Goal: Task Accomplishment & Management: Use online tool/utility

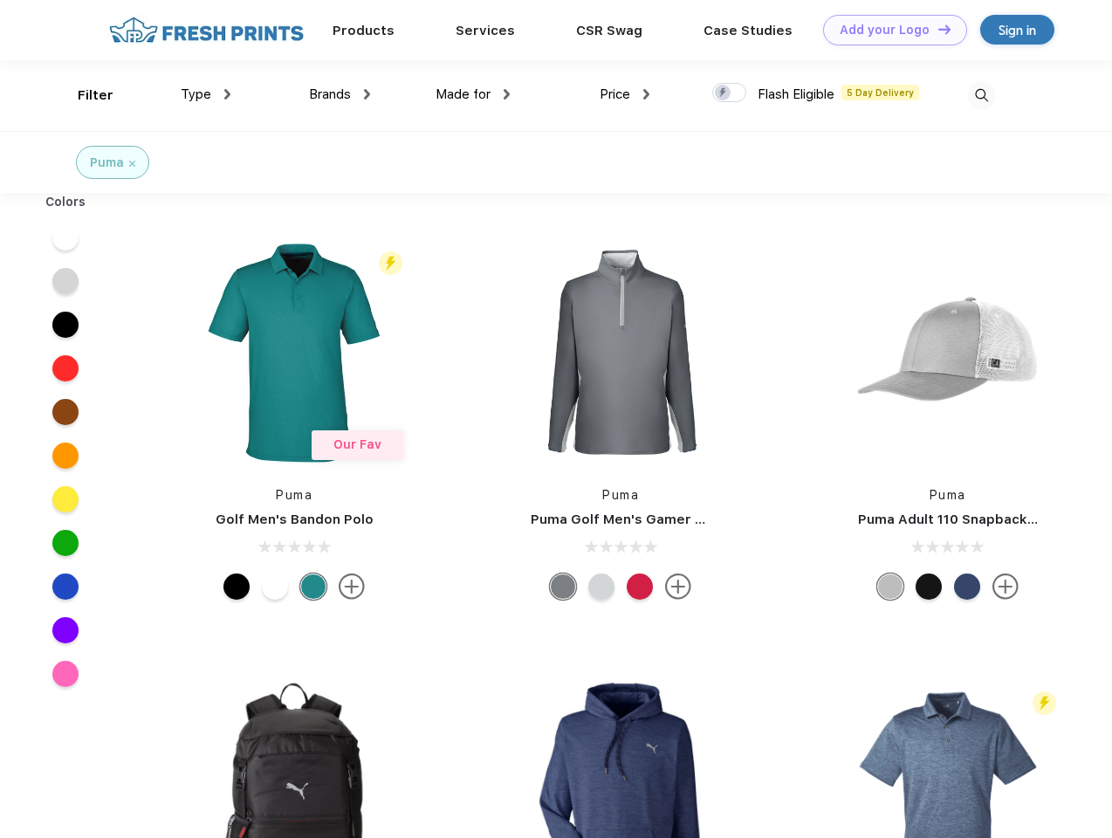
click at [888, 30] on link "Add your Logo Design Tool" at bounding box center [895, 30] width 144 height 31
click at [0, 0] on div "Design Tool" at bounding box center [0, 0] width 0 height 0
click at [936, 29] on link "Add your Logo Design Tool" at bounding box center [895, 30] width 144 height 31
click at [84, 95] on div "Filter" at bounding box center [96, 96] width 36 height 20
click at [206, 94] on span "Type" at bounding box center [196, 94] width 31 height 16
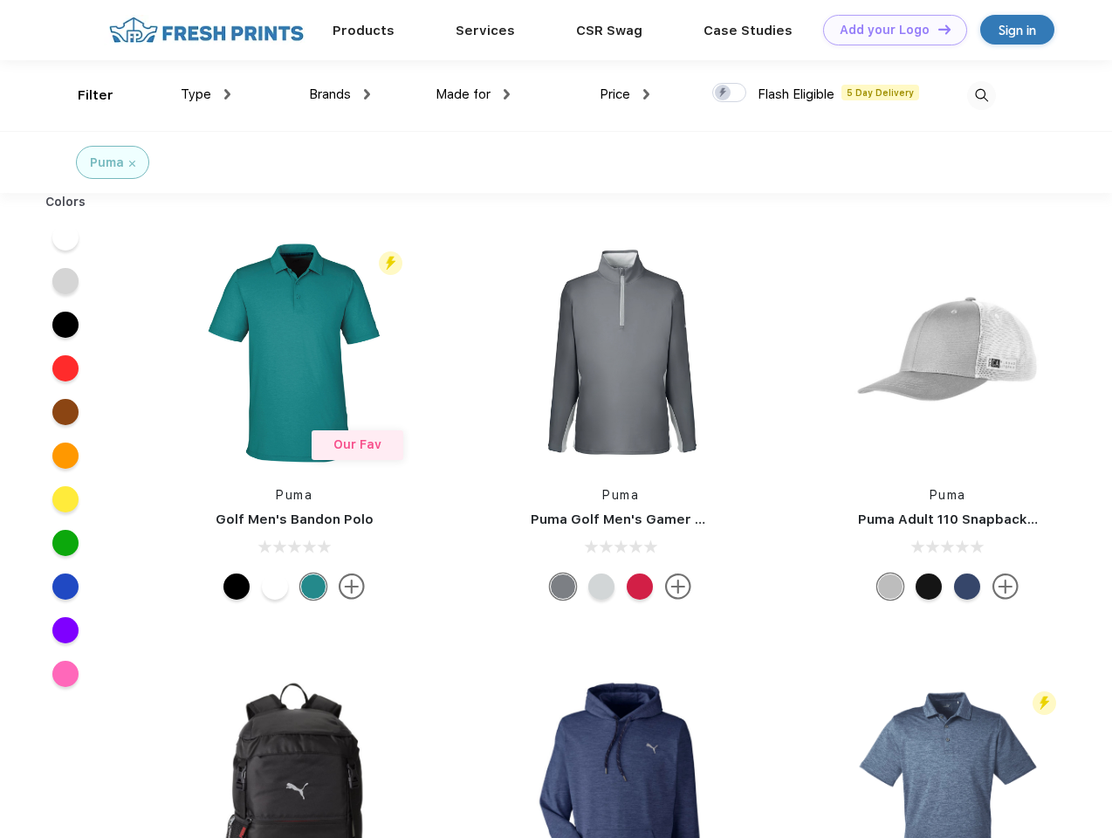
click at [339, 94] on span "Brands" at bounding box center [330, 94] width 42 height 16
click at [473, 94] on span "Made for" at bounding box center [462, 94] width 55 height 16
click at [625, 94] on span "Price" at bounding box center [614, 94] width 31 height 16
click at [729, 93] on div at bounding box center [729, 92] width 34 height 19
click at [723, 93] on input "checkbox" at bounding box center [717, 87] width 11 height 11
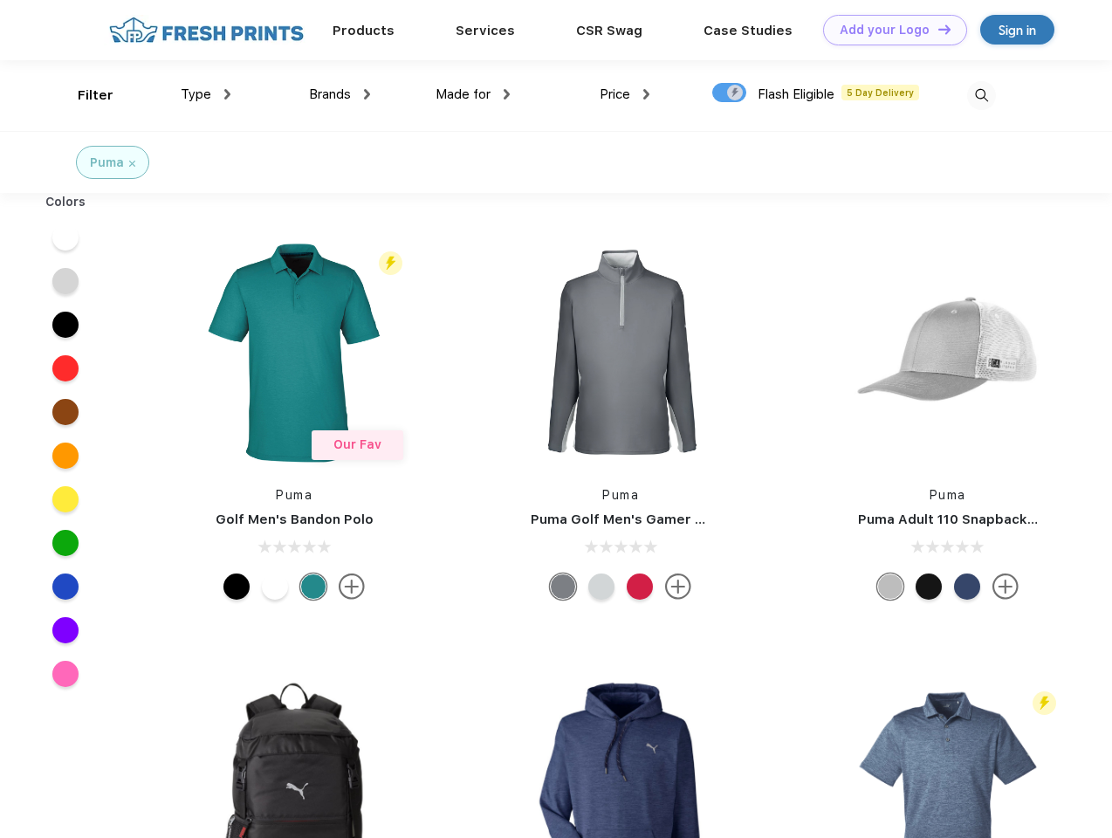
click at [981, 95] on img at bounding box center [981, 95] width 29 height 29
